Goal: Information Seeking & Learning: Learn about a topic

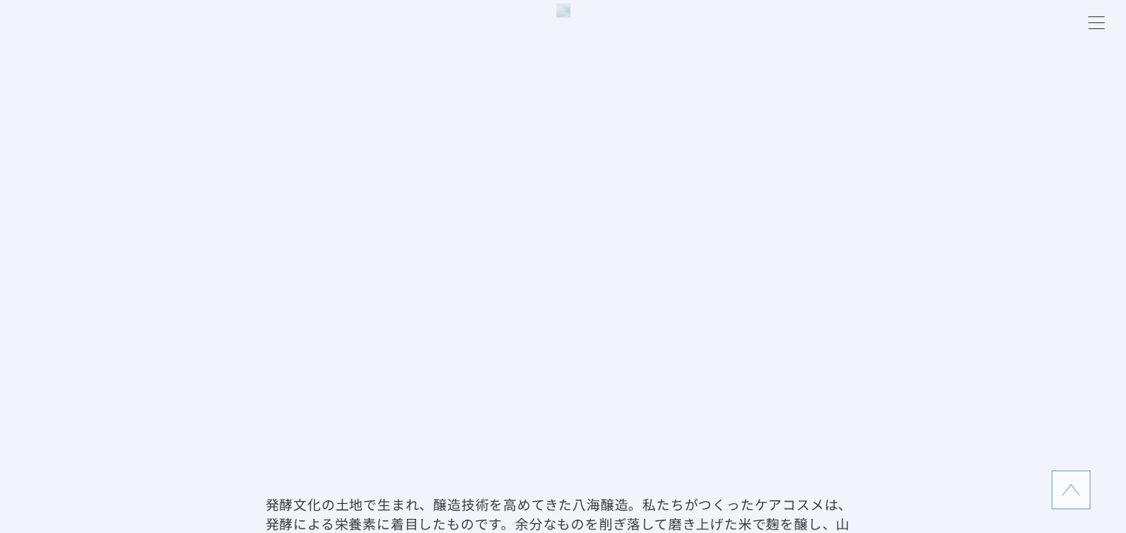
scroll to position [2680, 0]
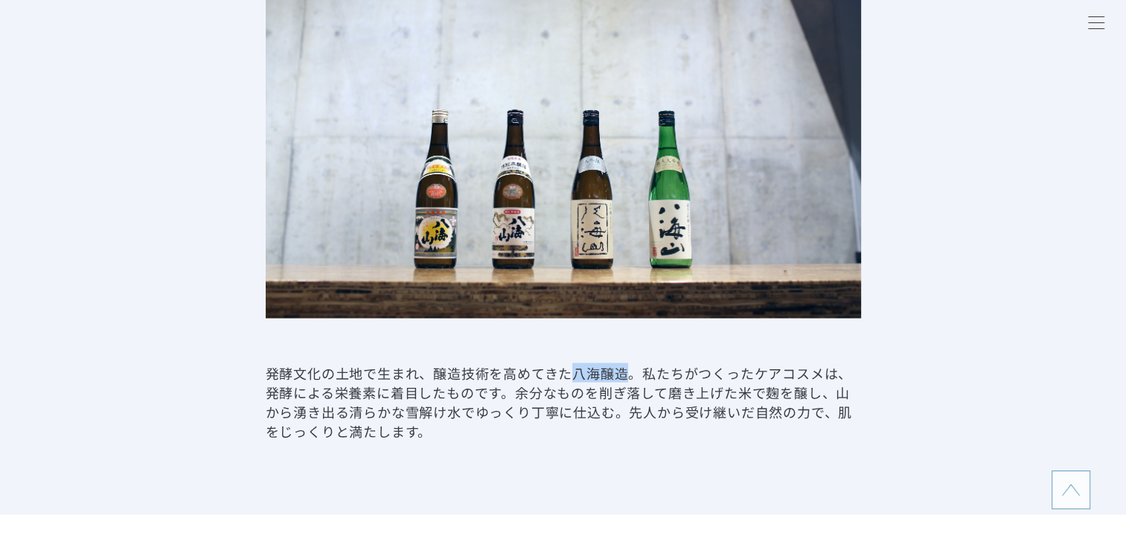
drag, startPoint x: 575, startPoint y: 371, endPoint x: 625, endPoint y: 375, distance: 49.3
click at [625, 375] on p "発酵文化の土地で生まれ、醸造技術を高めてきた八海醸造。私たちがつくったケアコスメは、発酵による栄養素に着目したものです。余分なものを削ぎ落して磨き上げた米で麹…" at bounding box center [563, 400] width 595 height 77
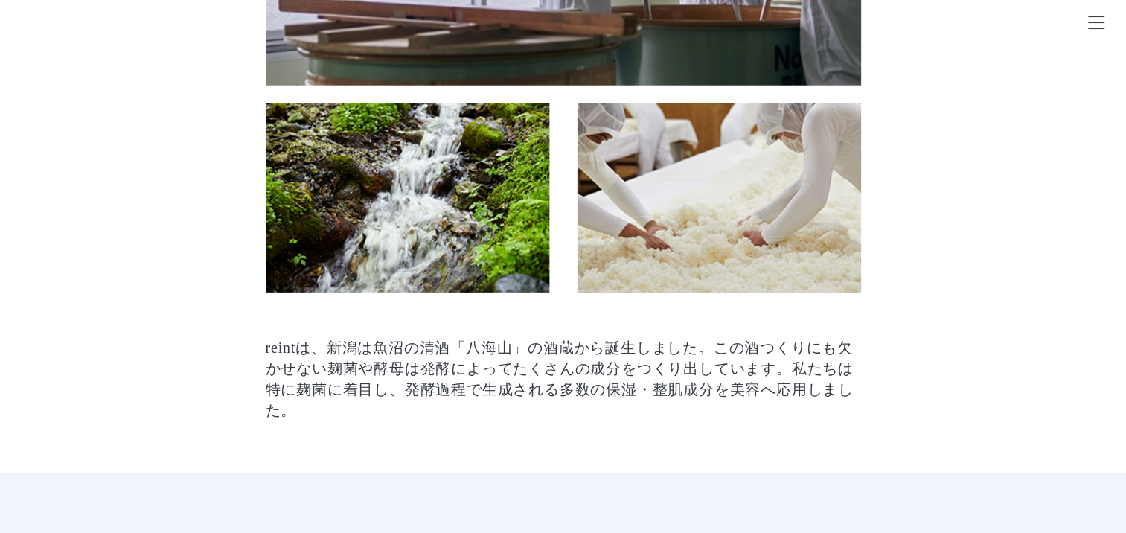
scroll to position [298, 0]
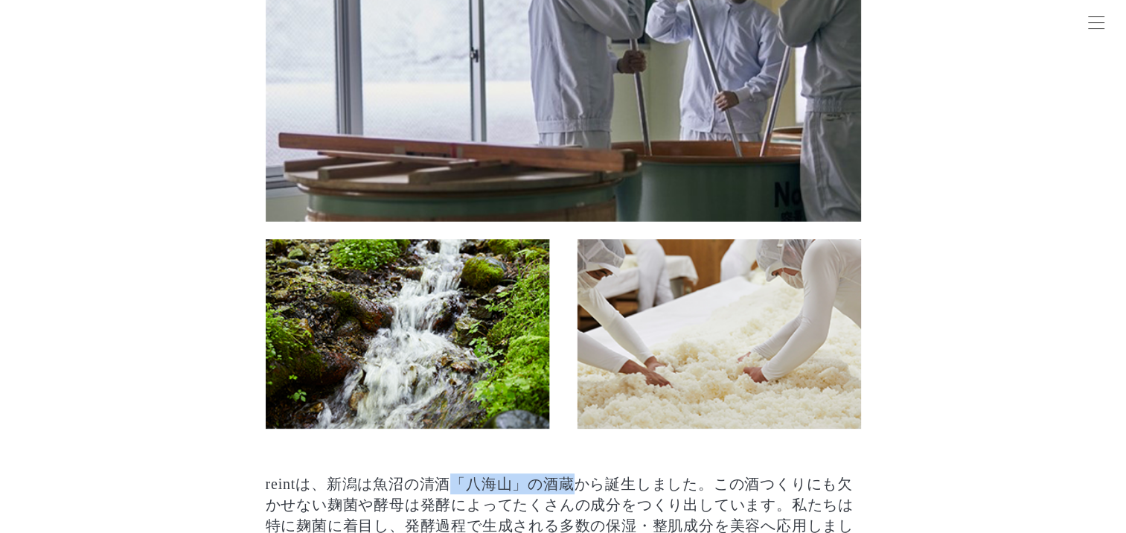
drag, startPoint x: 456, startPoint y: 480, endPoint x: 585, endPoint y: 488, distance: 129.7
click at [585, 488] on p "reintは、新潟は魚沼の清酒「八海山」の酒蔵から誕生しました。この酒つくりにも欠かせない麹菌や酵母は発酵によってたくさんの成分をつくり出しています。私たちは…" at bounding box center [563, 514] width 595 height 83
copy p "「八海山」の酒蔵"
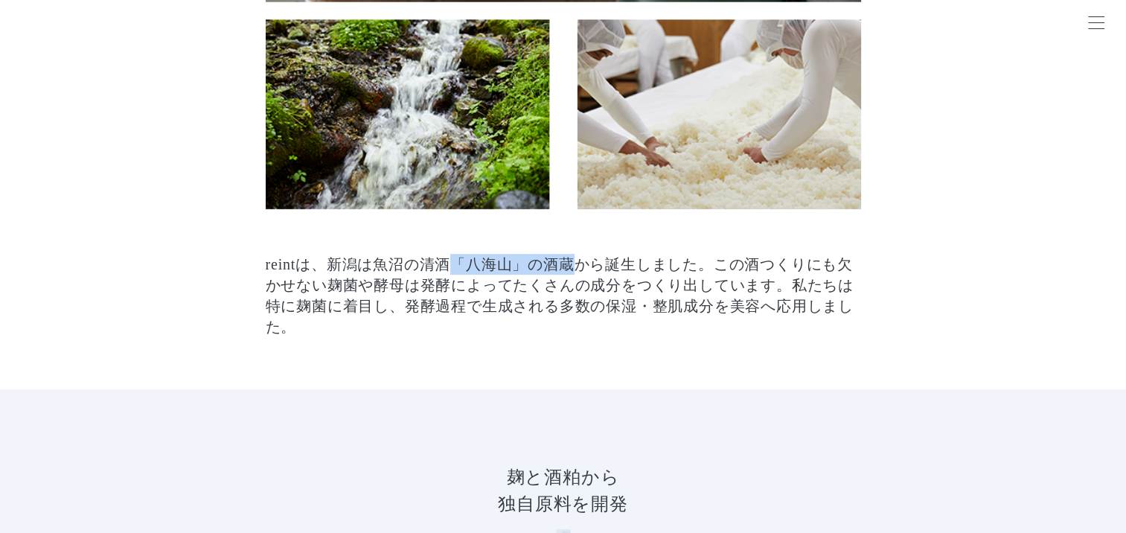
scroll to position [521, 0]
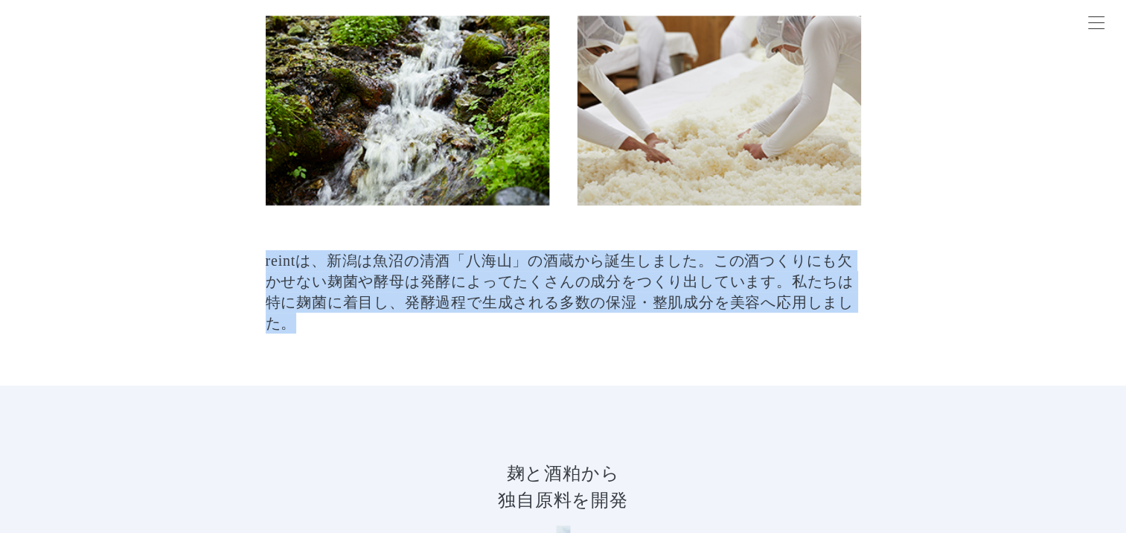
drag, startPoint x: 265, startPoint y: 257, endPoint x: 848, endPoint y: 318, distance: 586.0
click at [848, 318] on p "reintは、新潟は魚沼の清酒「八海山」の酒蔵から誕生しました。この酒つくりにも欠かせない麹菌や酵母は発酵によってたくさんの成分をつくり出しています。私たちは…" at bounding box center [563, 291] width 595 height 83
copy p "reintは、新潟は魚沼の清酒「八海山」の酒蔵から誕生しました。この酒つくりにも欠かせない麹菌や酵母は発酵によってたくさんの成分をつくり出しています。私たちは…"
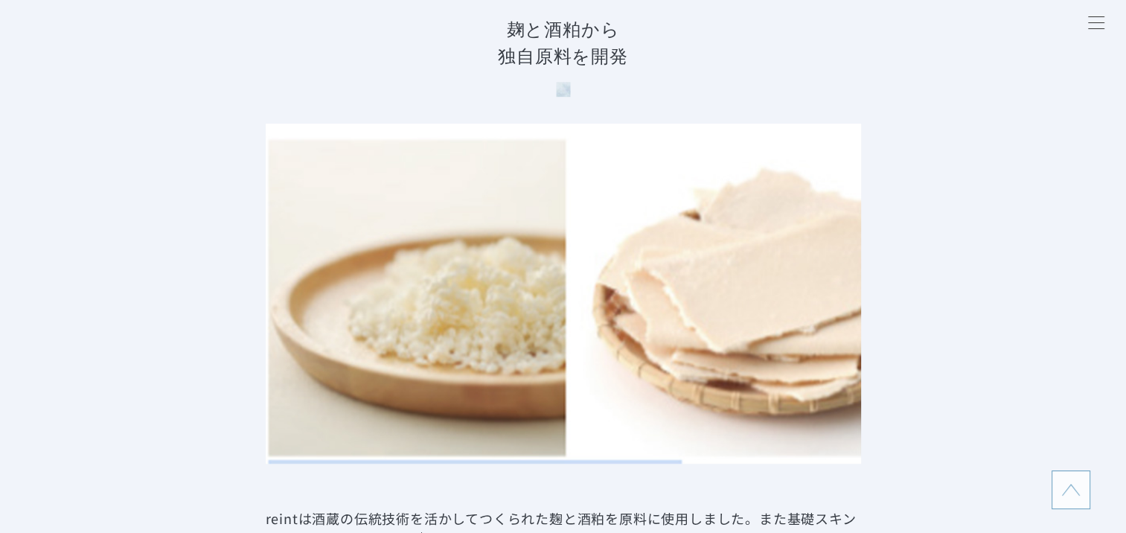
scroll to position [670, 0]
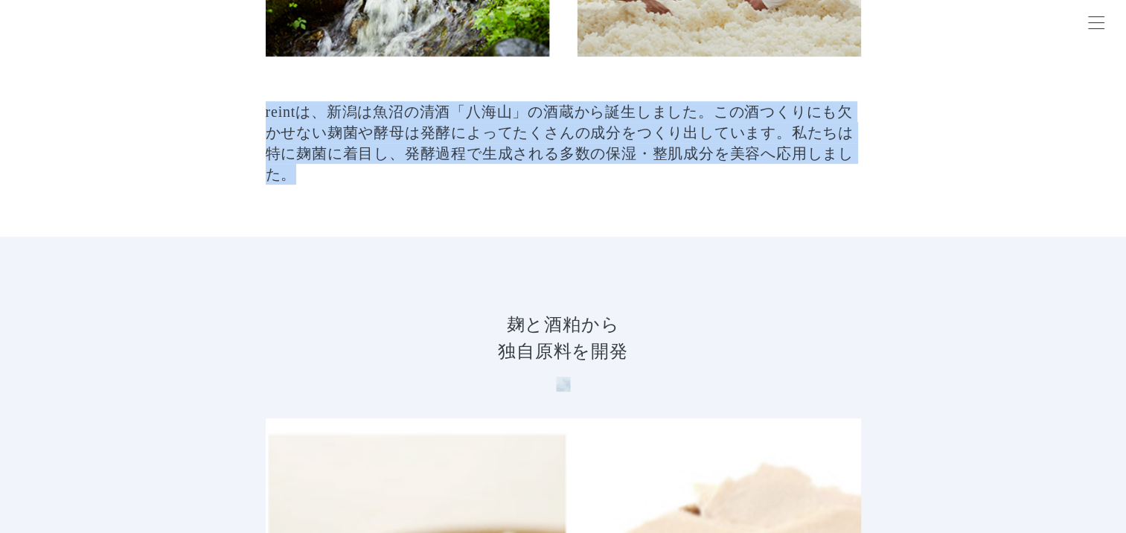
drag, startPoint x: 261, startPoint y: 111, endPoint x: 756, endPoint y: 179, distance: 500.3
copy p "reintは、新潟は魚沼の清酒「八海山」の酒蔵から誕生しました。この酒つくりにも欠かせない麹菌や酵母は発酵によってたくさんの成分をつくり出しています。私たちは…"
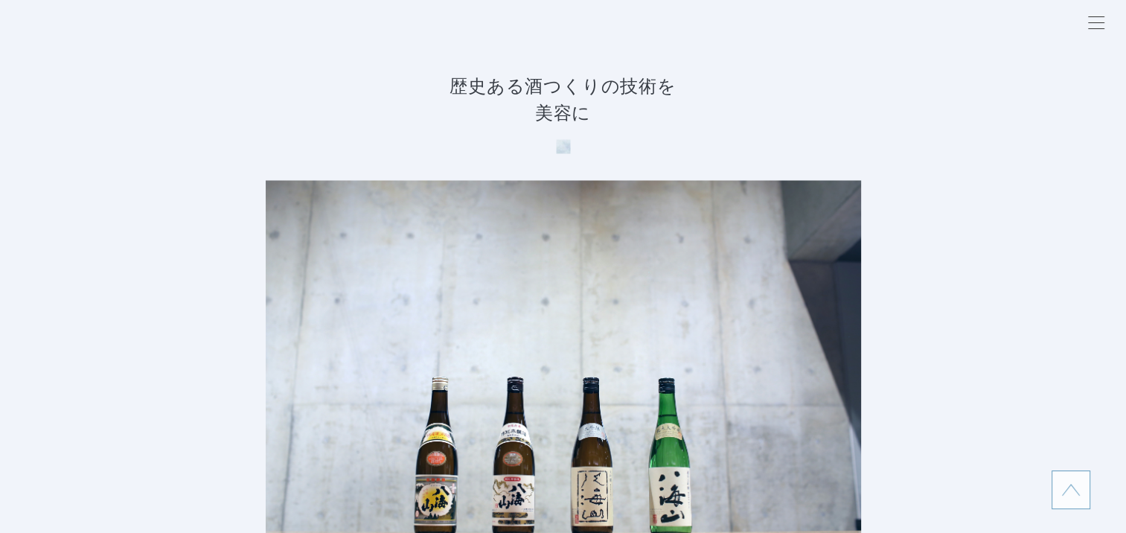
scroll to position [2680, 0]
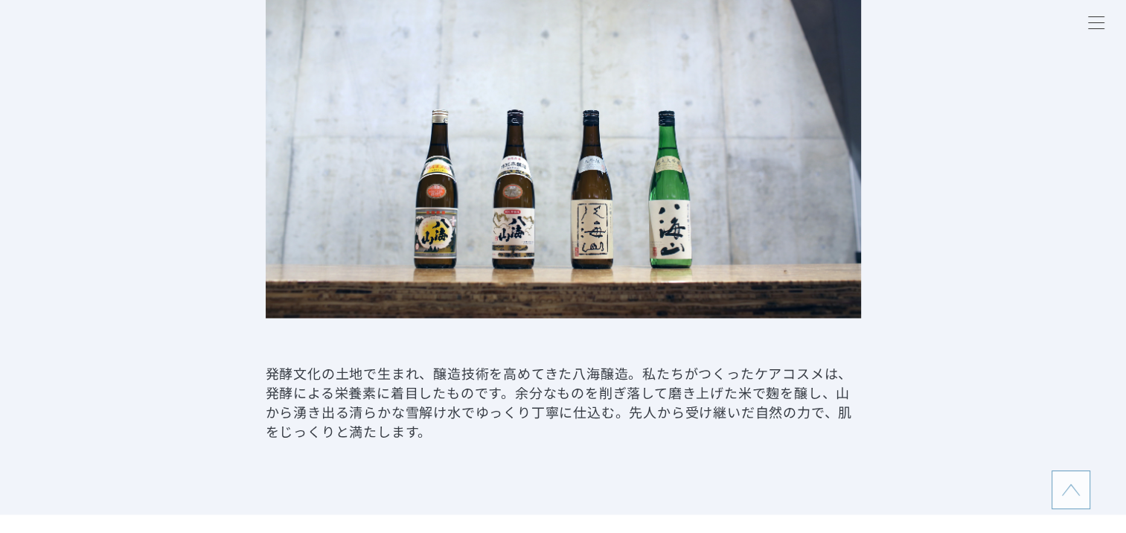
click at [276, 369] on p "発酵文化の土地で生まれ、醸造技術を高めてきた八海醸造。私たちがつくったケアコスメは、発酵による栄養素に着目したものです。余分なものを削ぎ落して磨き上げた米で麹…" at bounding box center [563, 400] width 595 height 77
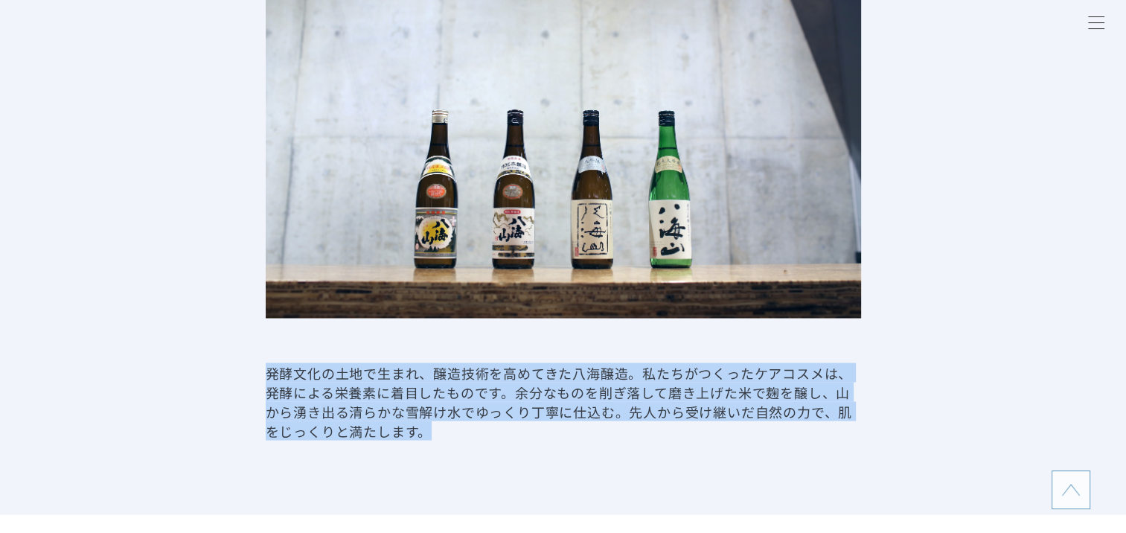
drag, startPoint x: 267, startPoint y: 370, endPoint x: 512, endPoint y: 439, distance: 254.5
click at [511, 438] on p "発酵文化の土地で生まれ、醸造技術を高めてきた八海醸造。私たちがつくったケアコスメは、発酵による栄養素に着目したものです。余分なものを削ぎ落して磨き上げた米で麹…" at bounding box center [563, 400] width 595 height 77
